Goal: Check status: Check status

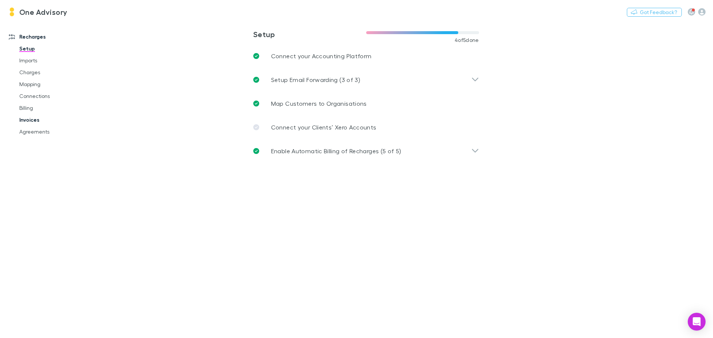
click at [28, 119] on link "Invoices" at bounding box center [56, 120] width 88 height 12
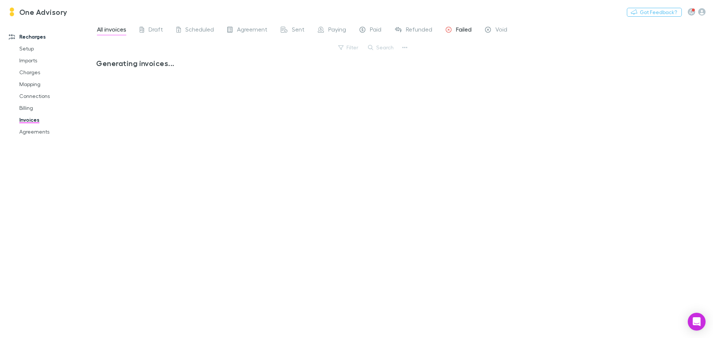
click at [462, 30] on span "Failed" at bounding box center [464, 31] width 16 height 10
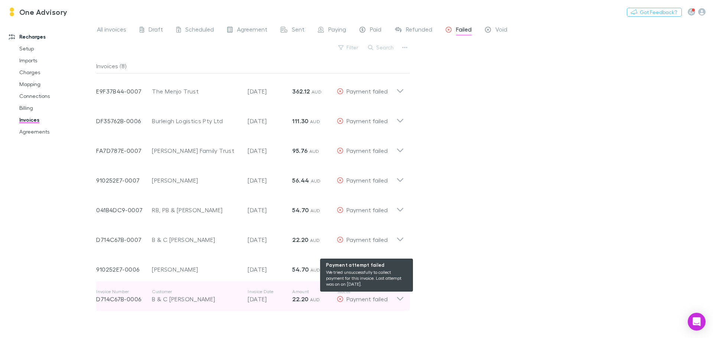
click at [358, 298] on span "Payment failed" at bounding box center [367, 299] width 41 height 7
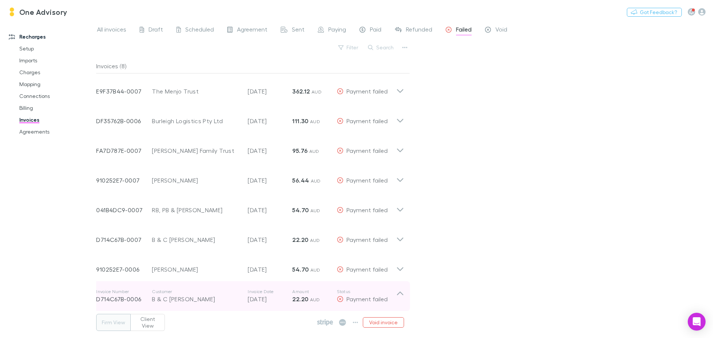
scroll to position [74, 0]
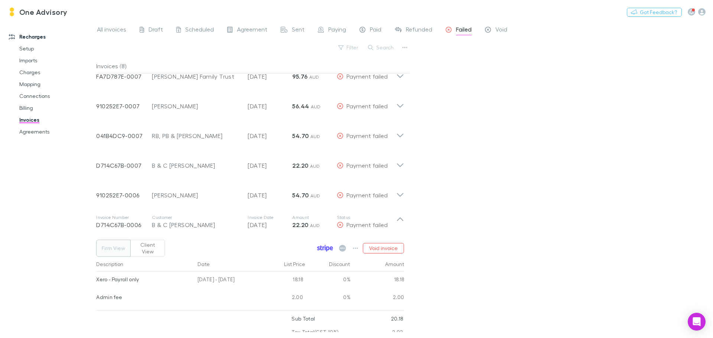
click at [326, 247] on icon at bounding box center [325, 249] width 1 height 4
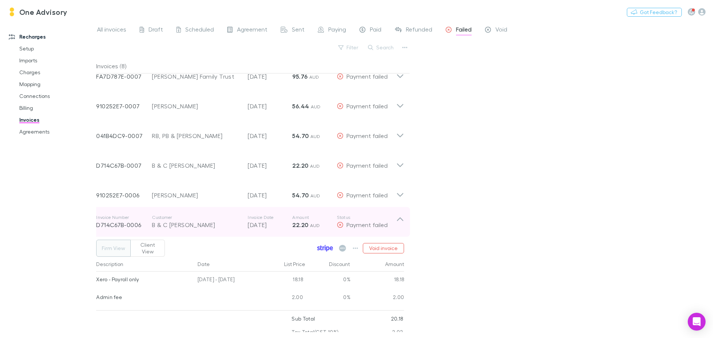
click at [399, 220] on icon at bounding box center [400, 222] width 8 height 15
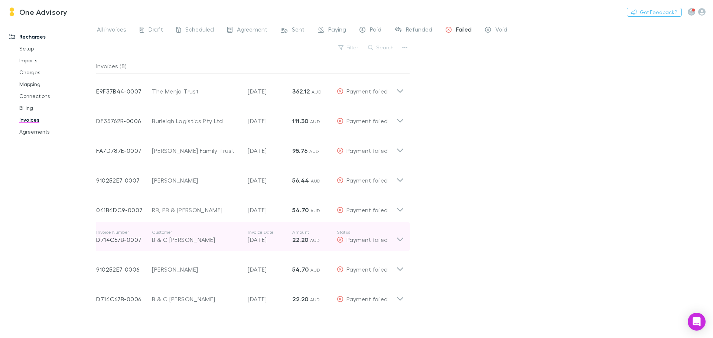
scroll to position [0, 0]
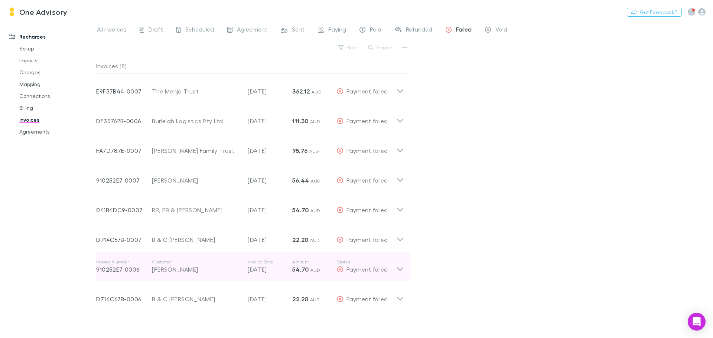
click at [398, 269] on icon at bounding box center [400, 270] width 6 height 4
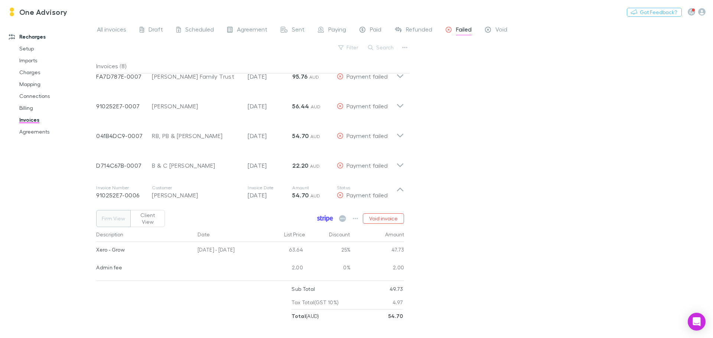
click at [324, 217] on icon at bounding box center [324, 219] width 2 height 4
click at [28, 130] on link "Agreements" at bounding box center [56, 132] width 88 height 12
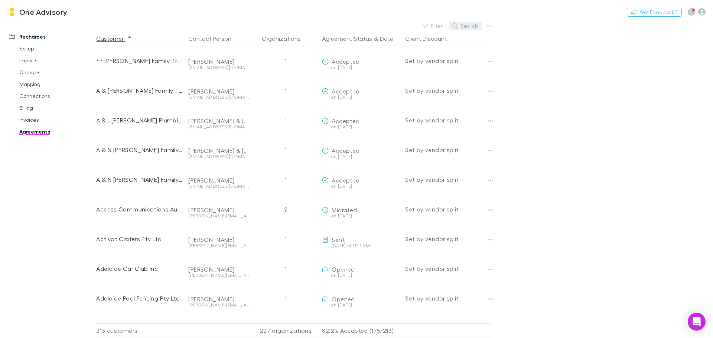
click at [470, 27] on button "Search" at bounding box center [466, 26] width 34 height 9
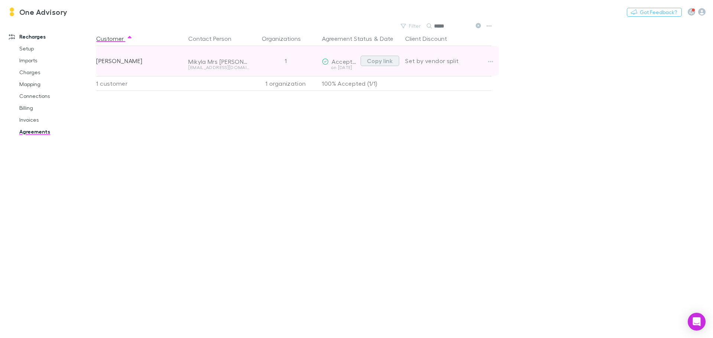
type input "*****"
click at [383, 59] on button "Copy link" at bounding box center [380, 61] width 39 height 10
click at [369, 63] on button "Copy link" at bounding box center [380, 61] width 39 height 10
click at [380, 61] on button "Copy link" at bounding box center [380, 61] width 39 height 10
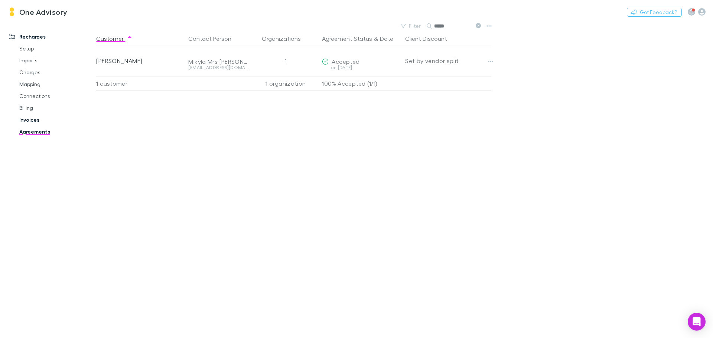
click at [24, 120] on link "Invoices" at bounding box center [56, 120] width 88 height 12
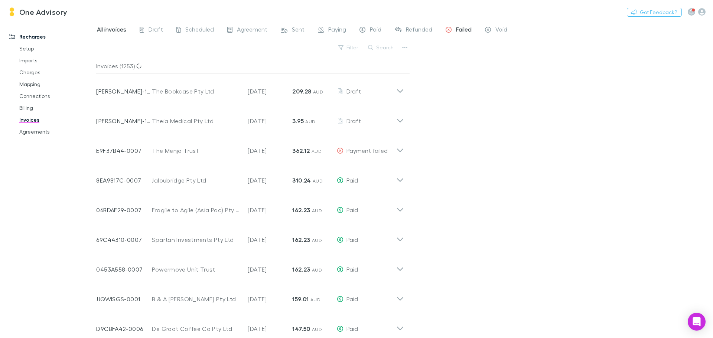
click at [467, 29] on span "Failed" at bounding box center [464, 31] width 16 height 10
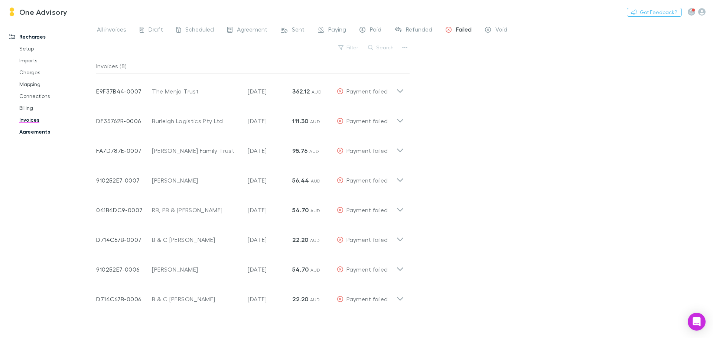
click at [34, 134] on link "Agreements" at bounding box center [56, 132] width 88 height 12
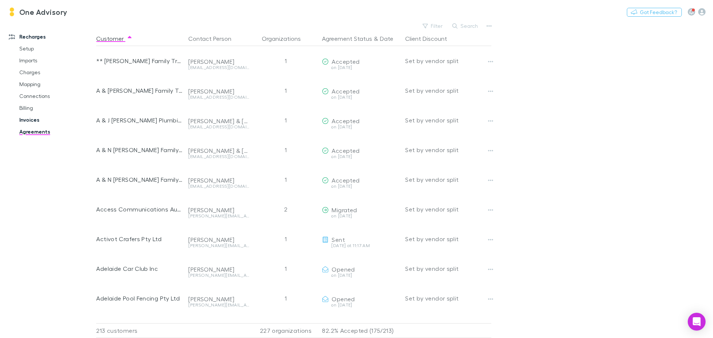
click at [29, 120] on link "Invoices" at bounding box center [56, 120] width 88 height 12
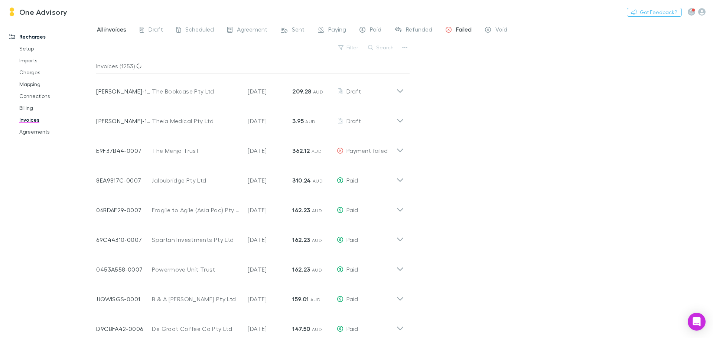
click at [457, 30] on span "Failed" at bounding box center [464, 31] width 16 height 10
